Goal: Information Seeking & Learning: Learn about a topic

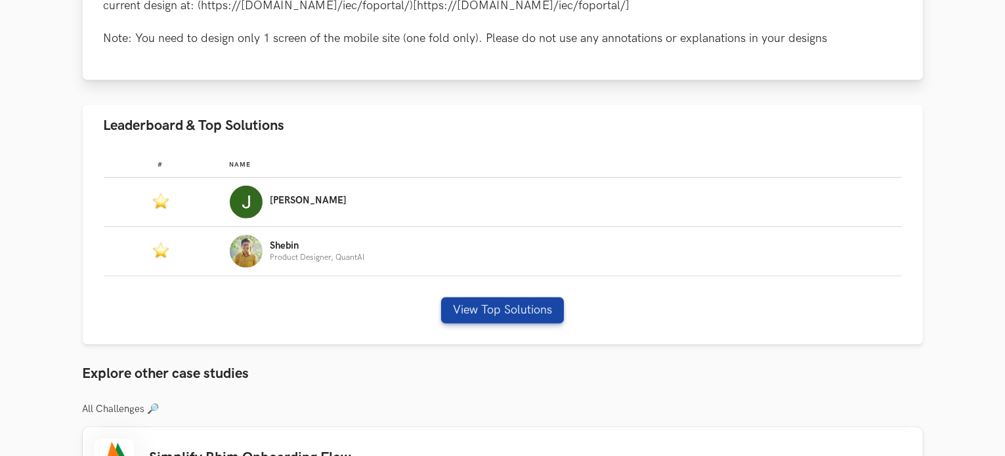
scroll to position [705, 0]
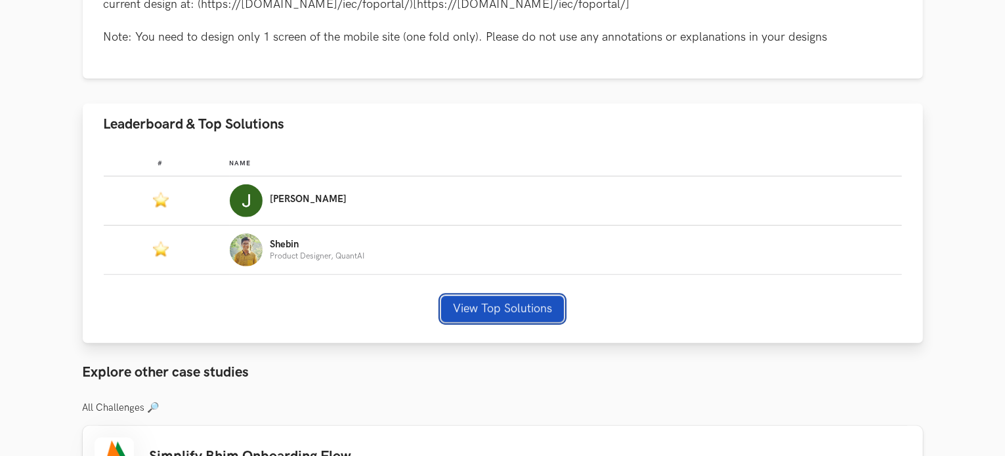
click at [487, 300] on button "View Top Solutions" at bounding box center [502, 309] width 123 height 26
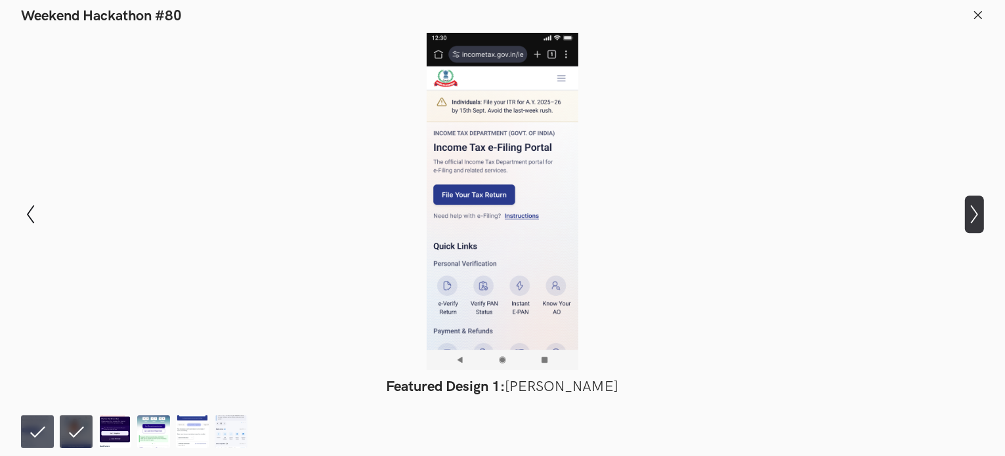
click at [982, 217] on icon "Show next slide" at bounding box center [974, 214] width 19 height 19
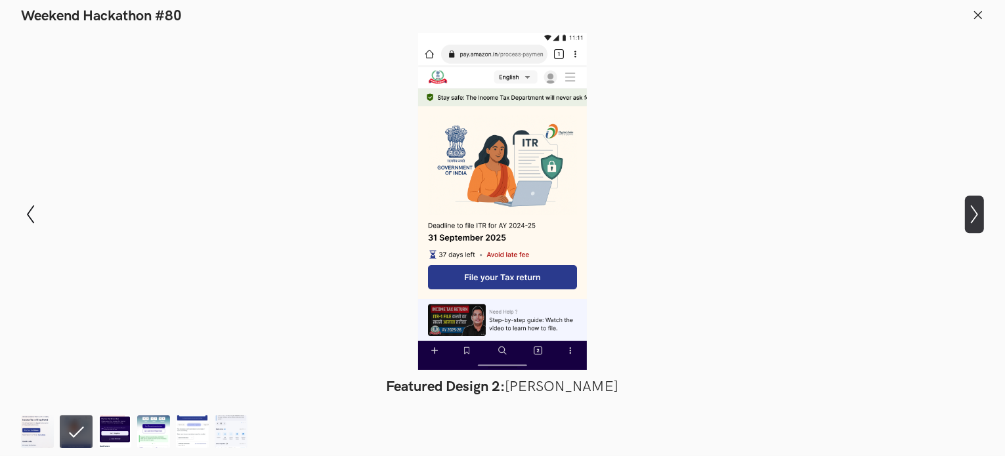
click at [982, 217] on icon "Show next slide" at bounding box center [974, 214] width 19 height 19
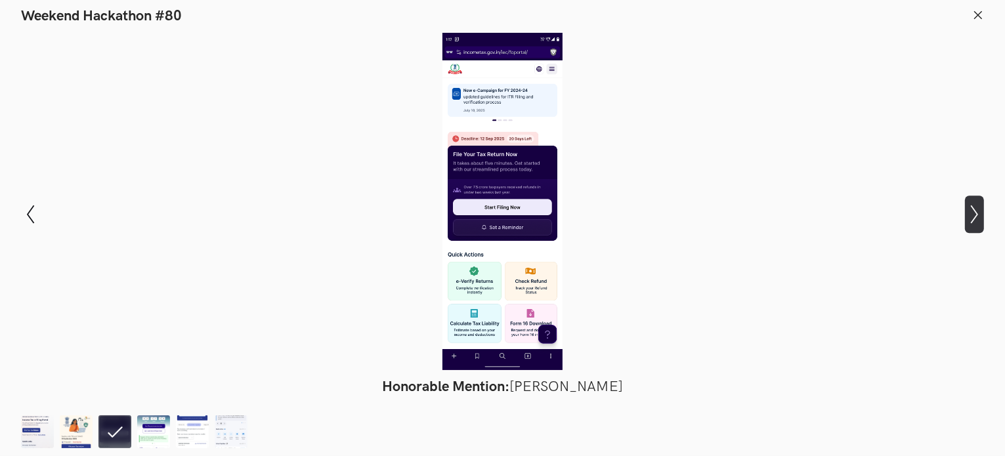
click at [981, 224] on button "Show next slide" at bounding box center [974, 215] width 19 height 38
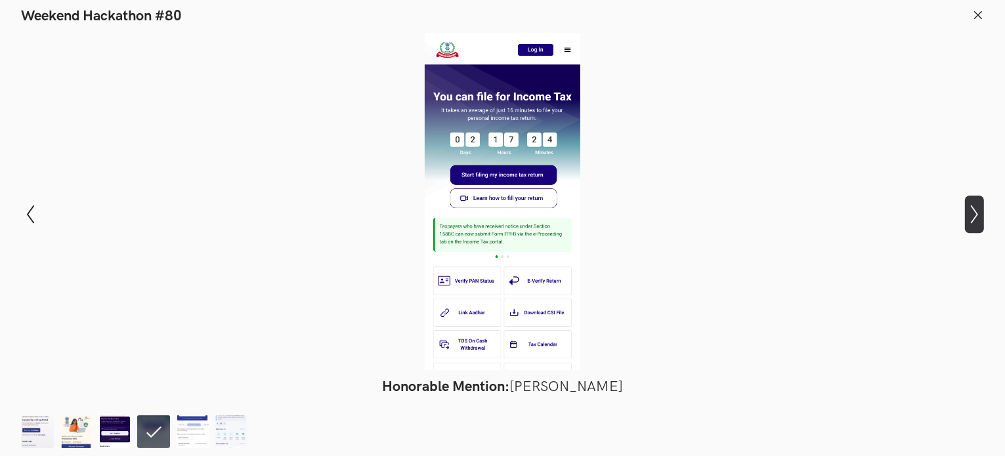
click at [977, 219] on icon "Show next slide" at bounding box center [974, 214] width 19 height 19
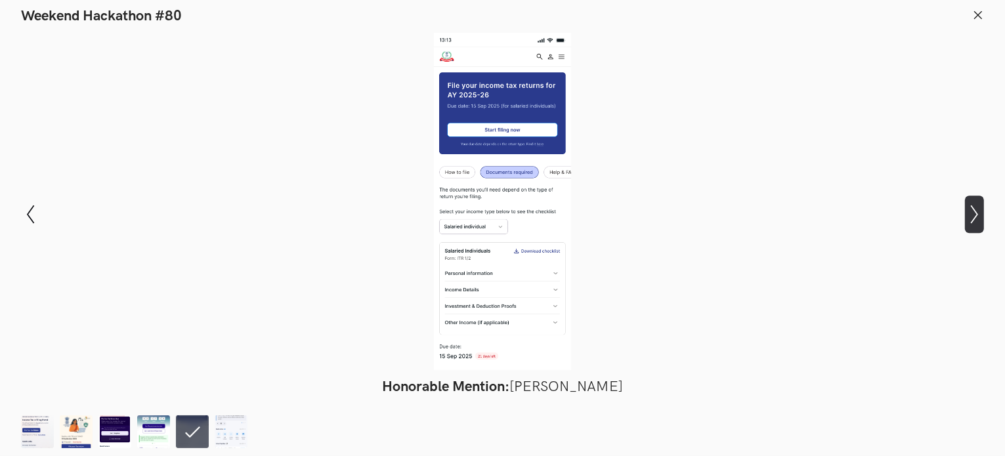
click at [977, 220] on icon "Show next slide" at bounding box center [974, 214] width 19 height 19
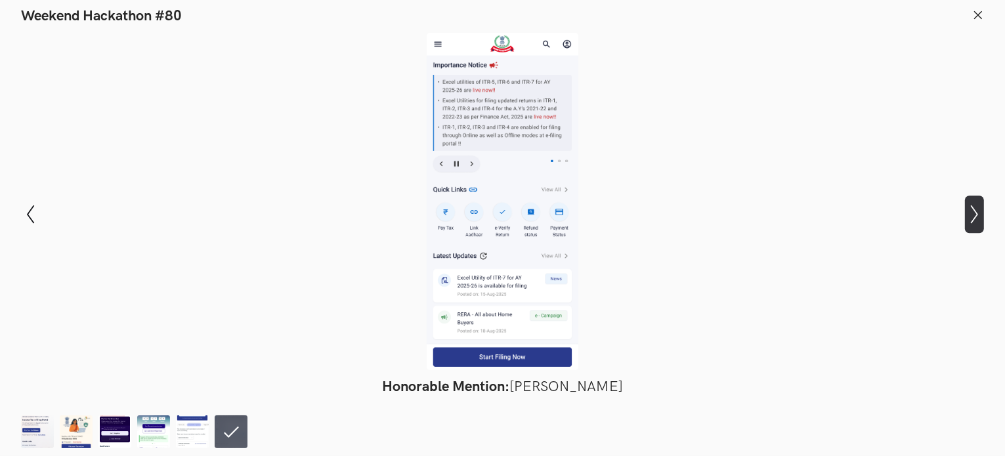
click at [977, 218] on icon "Show next slide" at bounding box center [974, 214] width 19 height 19
